Goal: Find specific page/section: Find specific page/section

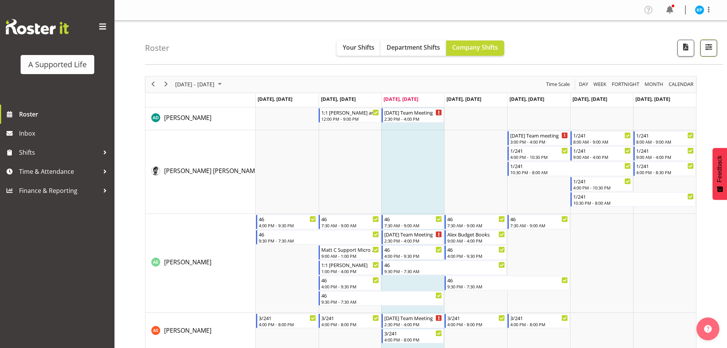
click at [716, 44] on button "button" at bounding box center [709, 48] width 17 height 17
click at [715, 50] on button "button" at bounding box center [709, 48] width 17 height 17
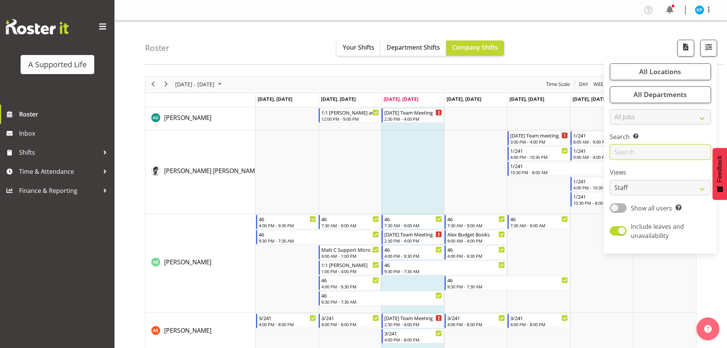
click at [669, 157] on input "text" at bounding box center [660, 151] width 101 height 15
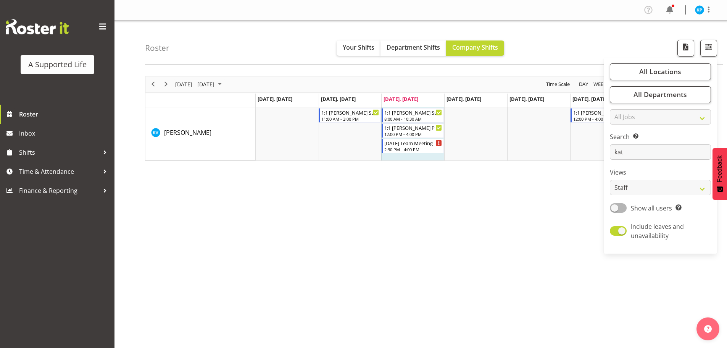
click at [387, 187] on div "[DATE] - [DATE] [DATE] Day Week Fortnight Month calendar Month Agenda Time Scal…" at bounding box center [436, 222] width 582 height 305
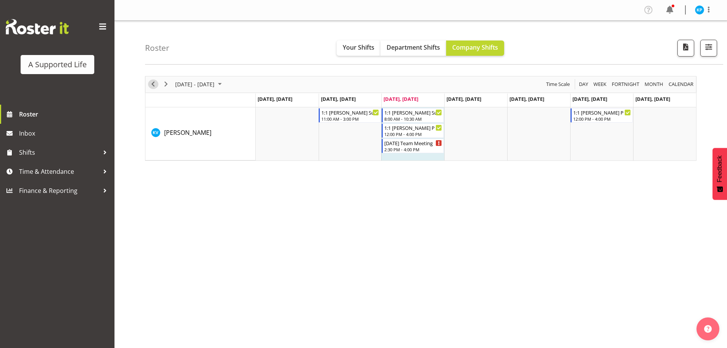
click at [153, 80] on span "Previous" at bounding box center [153, 84] width 9 height 10
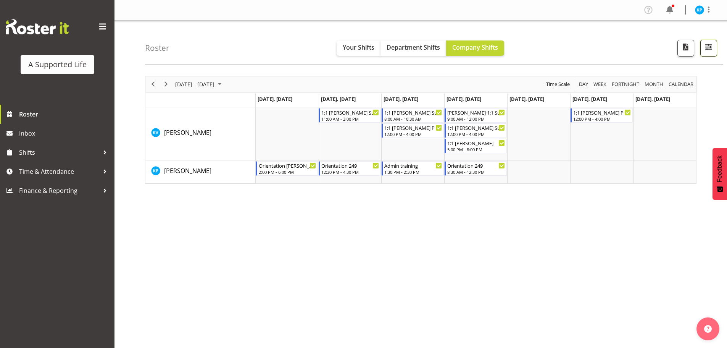
click at [714, 44] on span "button" at bounding box center [709, 47] width 10 height 10
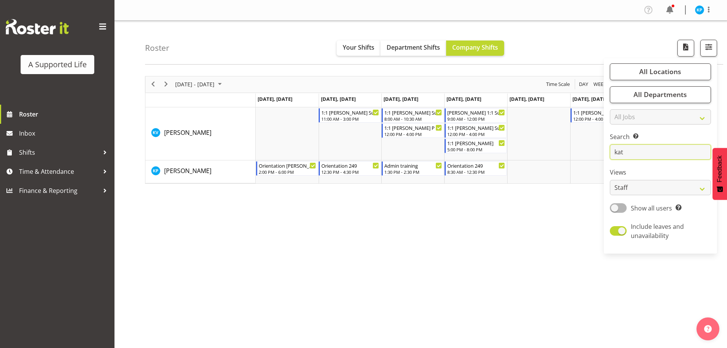
click at [645, 145] on input "kat" at bounding box center [660, 151] width 101 height 15
click at [644, 149] on input "kat" at bounding box center [660, 151] width 101 height 15
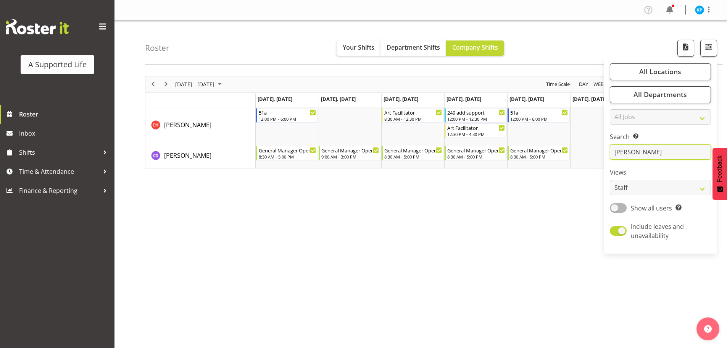
type input "[PERSON_NAME]"
